Goal: Find specific page/section: Find specific page/section

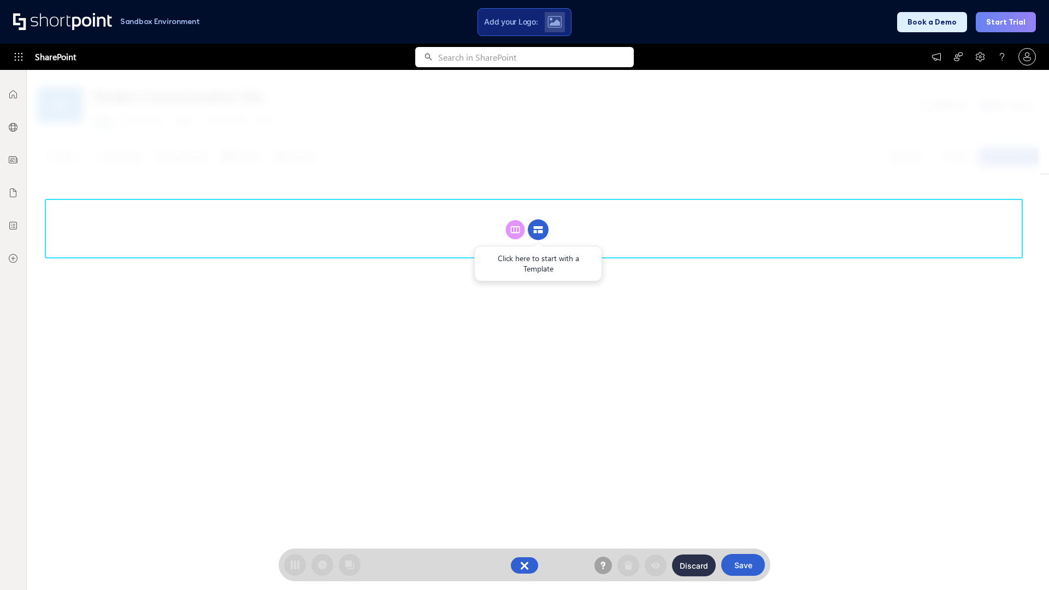
click at [538, 220] on circle at bounding box center [538, 230] width 21 height 21
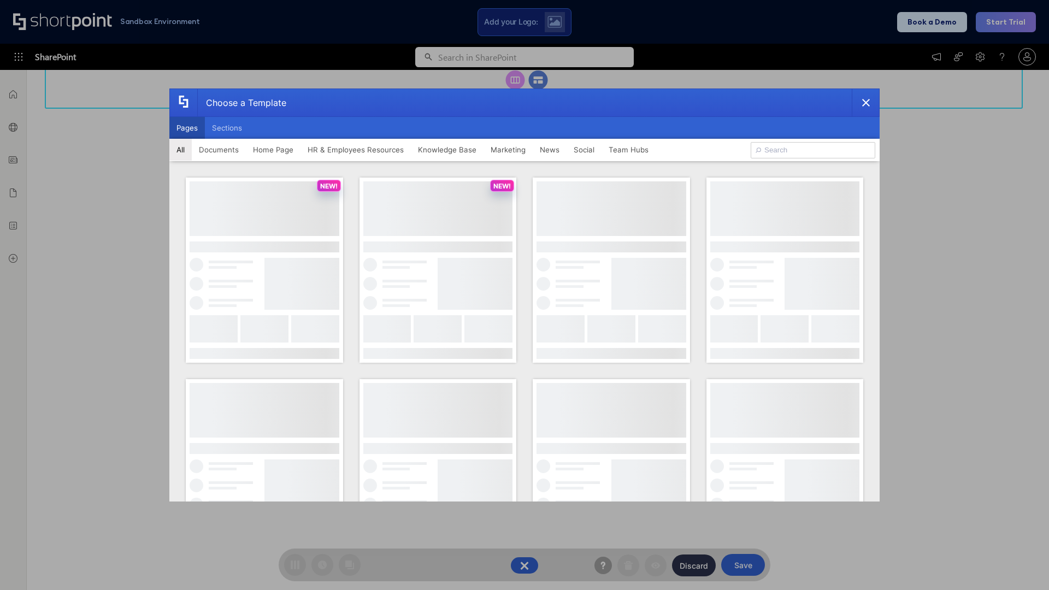
click at [187, 128] on button "Pages" at bounding box center [186, 128] width 35 height 22
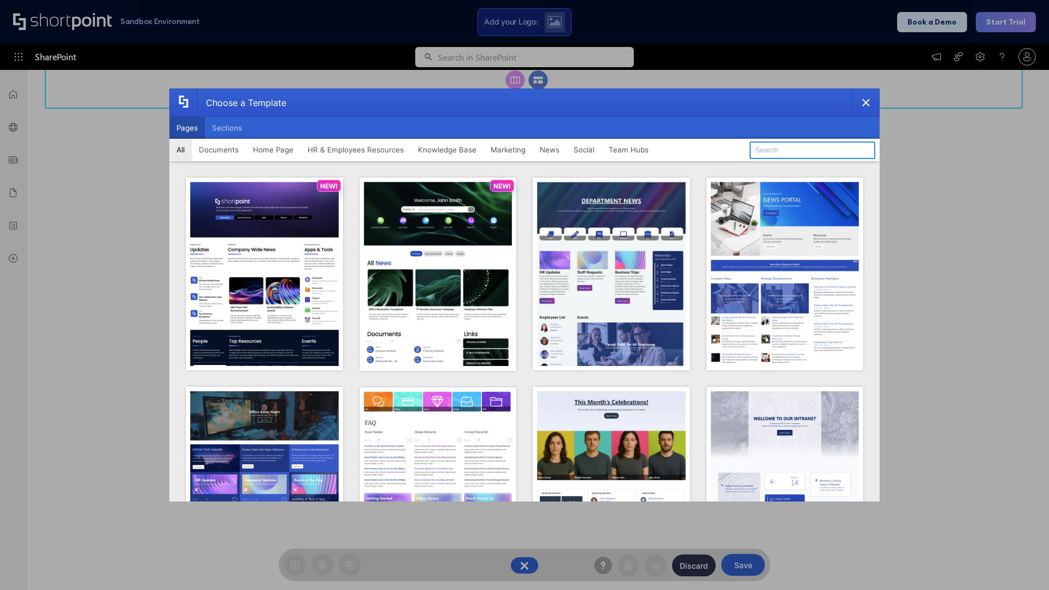
type input "HR 8"
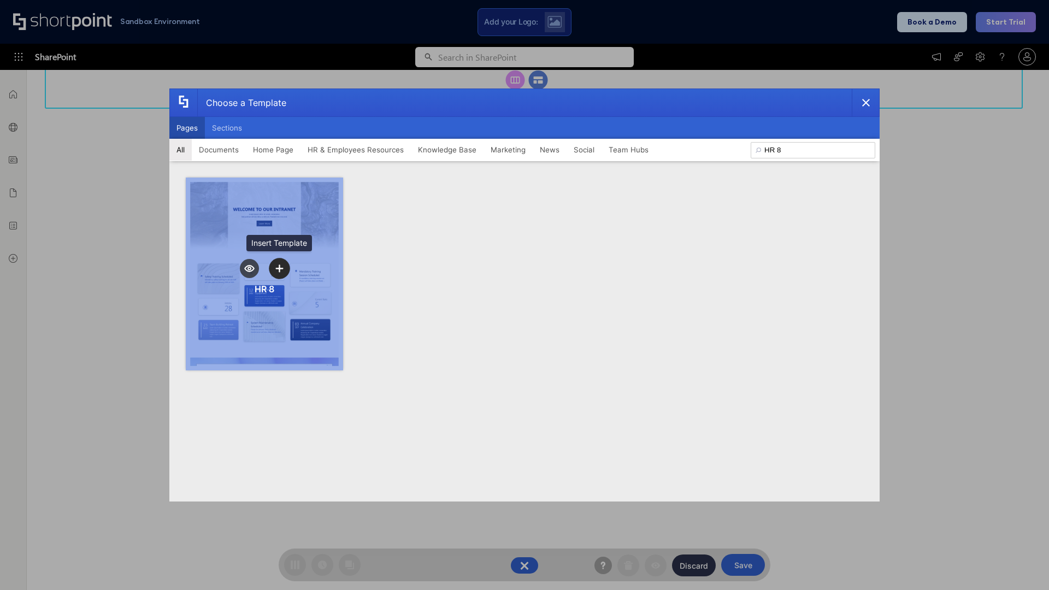
click at [279, 268] on icon "template selector" at bounding box center [279, 268] width 8 height 8
